Goal: Transaction & Acquisition: Purchase product/service

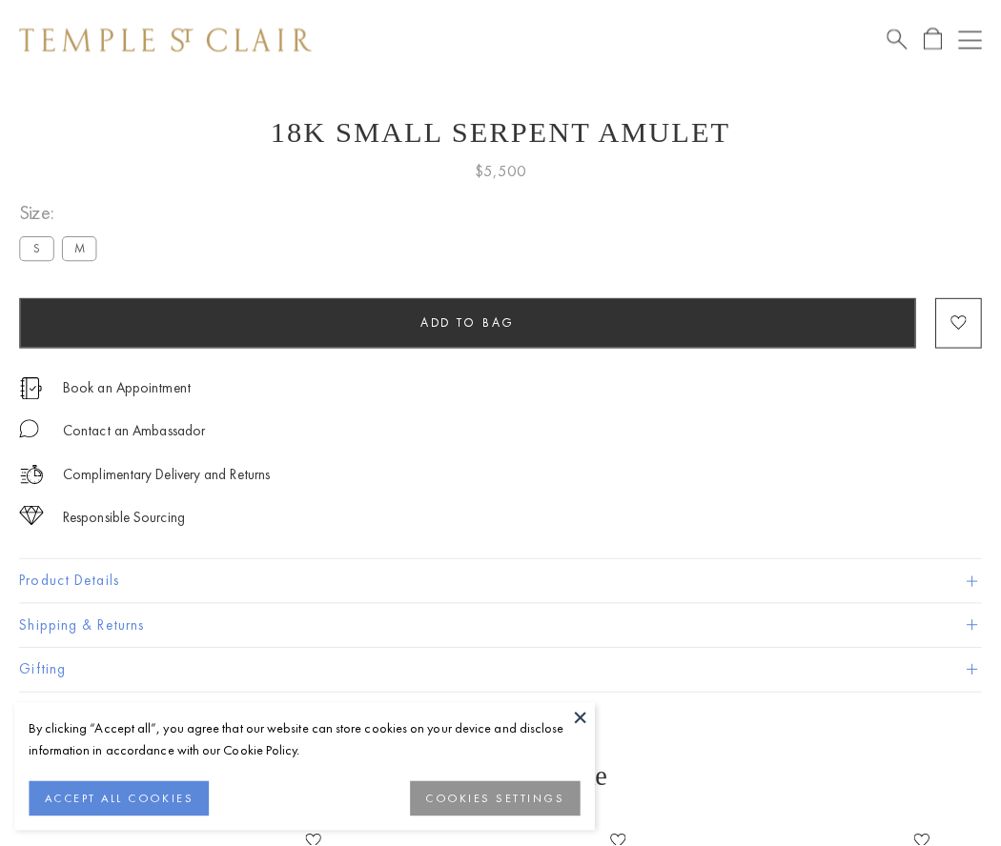
scroll to position [71, 0]
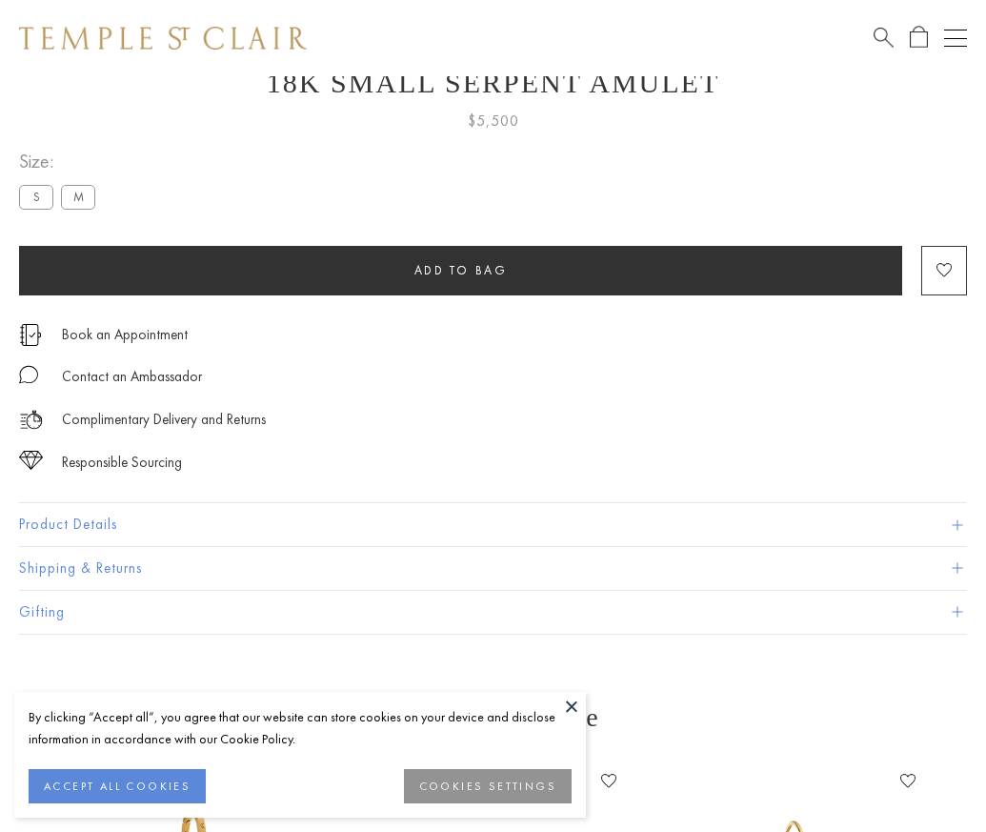
click at [460, 270] on span "Add to bag" at bounding box center [461, 270] width 93 height 16
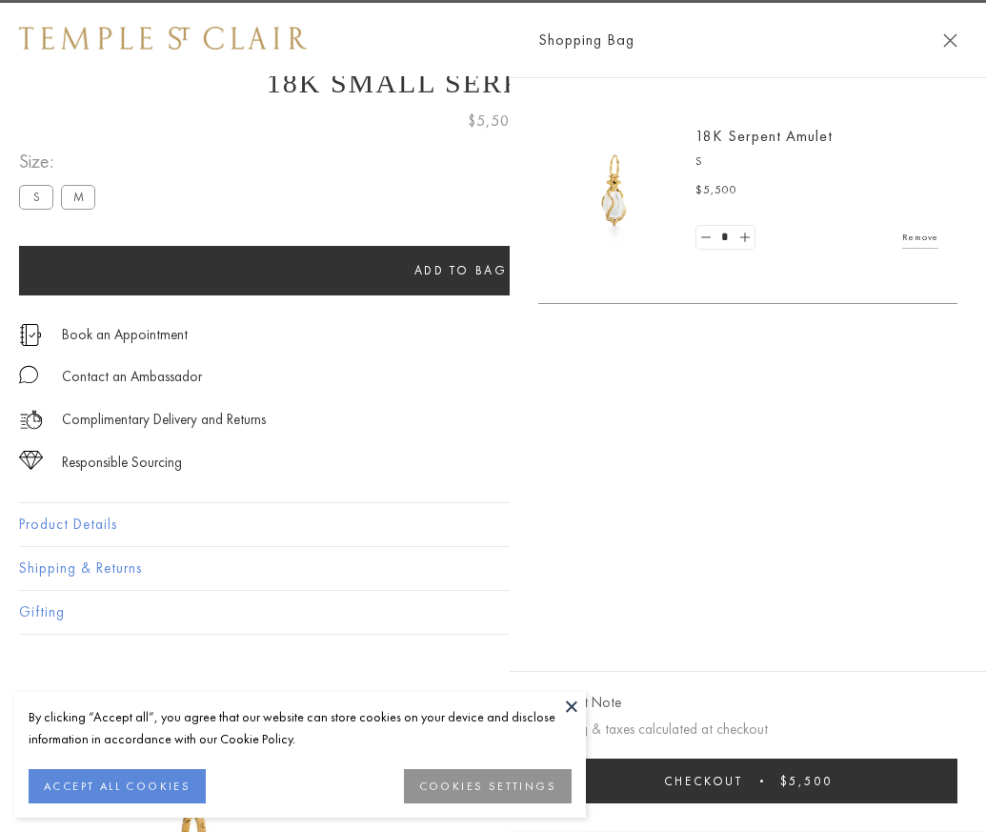
click at [954, 795] on button "Checkout $5,500" at bounding box center [747, 781] width 419 height 45
